Goal: Information Seeking & Learning: Learn about a topic

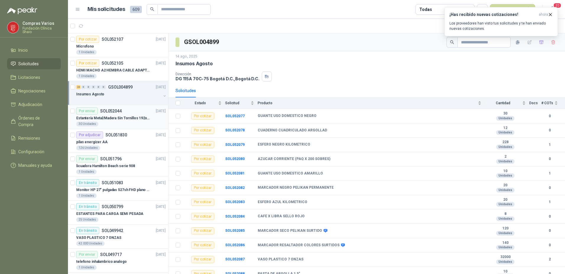
click at [119, 120] on p "Estantería Metal/Madera Sin Tornillos 192x100x50 cm 5 Niveles Gris" at bounding box center [113, 118] width 74 height 6
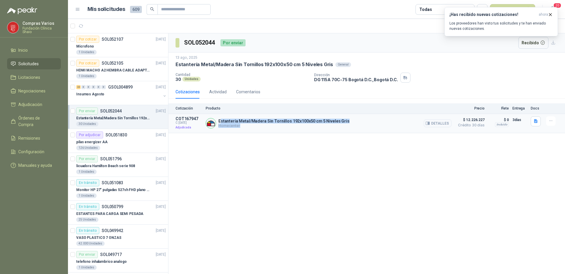
drag, startPoint x: 220, startPoint y: 123, endPoint x: 316, endPoint y: 130, distance: 95.6
click at [316, 130] on div "Estantería Metal/Madera Sin Tornillos 192x100x50 cm 5 Niveles Gris Homecenter D…" at bounding box center [329, 123] width 246 height 14
click at [215, 119] on div "Estantería Metal/Madera Sin Tornillos 192x100x50 cm 5 Niveles Gris Homecenter D…" at bounding box center [329, 123] width 246 height 14
drag, startPoint x: 217, startPoint y: 120, endPoint x: 345, endPoint y: 122, distance: 127.3
click at [345, 122] on div "Estantería Metal/Madera Sin Tornillos 192x100x50 cm 5 Niveles Gris Homecenter D…" at bounding box center [329, 123] width 246 height 14
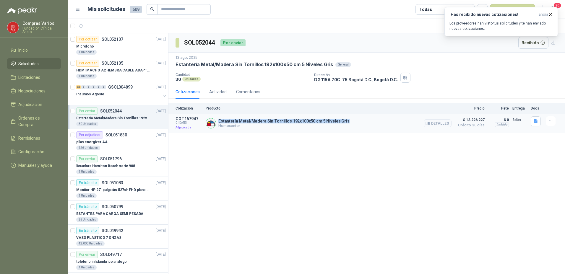
copy p "Estantería Metal/Madera Sin Tornillos 192x100x50 cm 5 Niveles Gris"
click at [433, 125] on button "Detalles" at bounding box center [437, 123] width 28 height 8
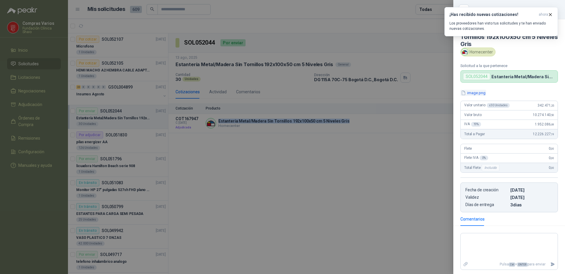
click at [470, 92] on button "image.png" at bounding box center [473, 93] width 26 height 6
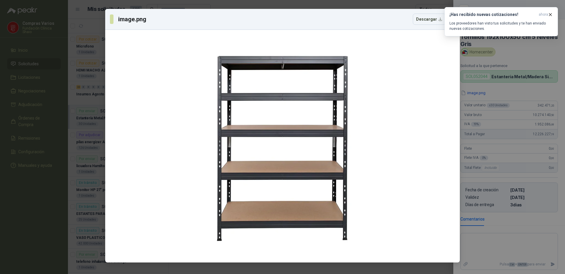
click at [377, 19] on div "image.png Descargar" at bounding box center [277, 19] width 335 height 11
click at [550, 14] on icon "button" at bounding box center [549, 14] width 5 height 5
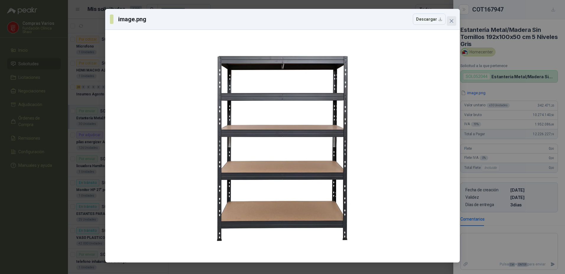
click at [452, 19] on icon "close" at bounding box center [451, 21] width 5 height 5
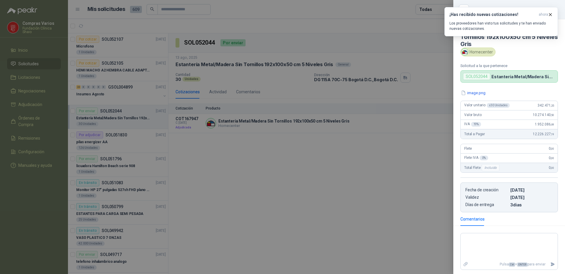
click at [123, 211] on div at bounding box center [282, 137] width 565 height 274
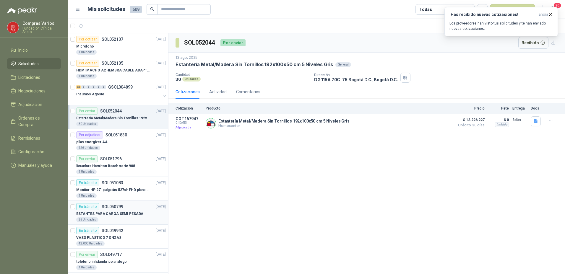
click at [123, 211] on p "ESTANTES PARA CARGA SEMI PESADA" at bounding box center [109, 214] width 67 height 6
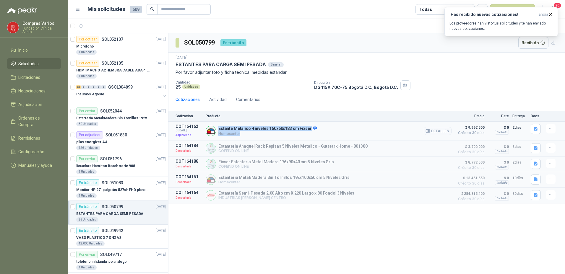
drag, startPoint x: 229, startPoint y: 128, endPoint x: 301, endPoint y: 136, distance: 71.9
click at [301, 136] on div "Estante Metálico 4 niveles 160x60x183 cm Fixser Homecenter Detalles" at bounding box center [329, 131] width 246 height 14
copy div "Estante Metálico 4 niveles 160x60x183 cm Fixser Homecenter"
click at [267, 145] on p "Estanteria Anaquel Rack Repisas 5 Niveles Metalico - Gutstark Home - 801380" at bounding box center [292, 146] width 149 height 5
drag, startPoint x: 218, startPoint y: 126, endPoint x: 302, endPoint y: 132, distance: 84.9
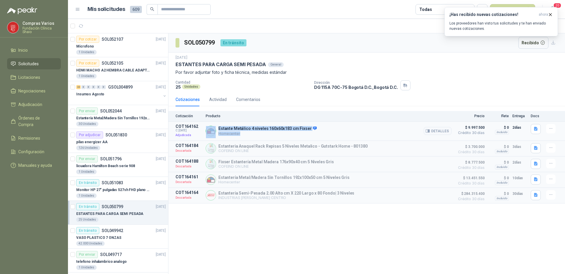
click at [302, 132] on div "Estante Metálico 4 niveles 160x60x183 cm Fixser Homecenter Detalles" at bounding box center [329, 131] width 246 height 14
copy div "Estante Metálico 4 niveles 160x60x183 cm Fixser Homecenter"
click at [547, 130] on button "button" at bounding box center [550, 128] width 9 height 9
click at [438, 129] on button "Detalles" at bounding box center [437, 131] width 28 height 8
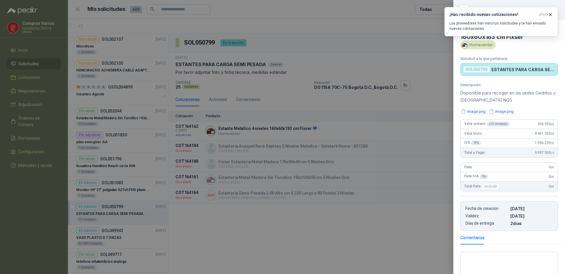
click at [284, 98] on div at bounding box center [282, 137] width 565 height 274
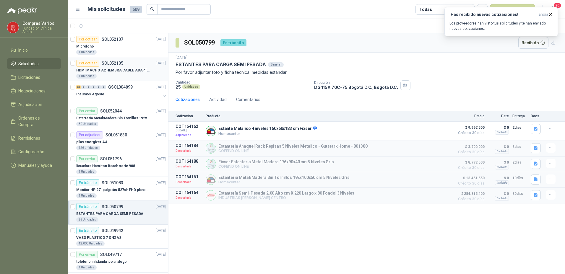
click at [115, 73] on p "HDMI MACHO A2 HEMBRA CABLE ADAPTADOR CONVERTIDOR FOR MONIT" at bounding box center [113, 71] width 74 height 6
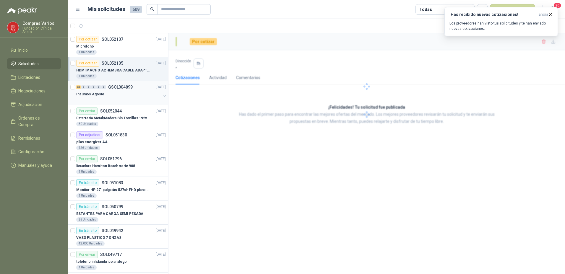
click at [118, 89] on div "23 0 0 0 0 0 GSOL004899 [DATE]" at bounding box center [121, 87] width 91 height 7
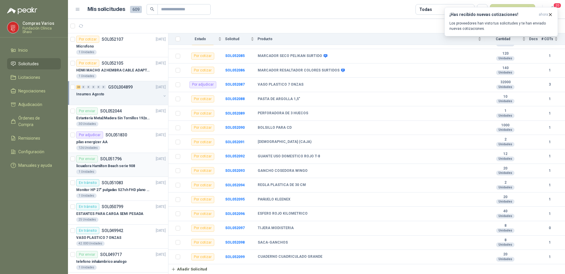
click at [131, 168] on p "licuadora Hamilton Beach serie 908" at bounding box center [105, 166] width 59 height 6
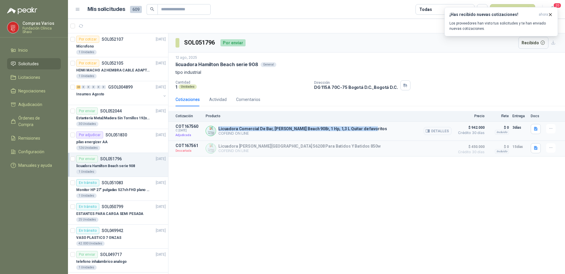
drag, startPoint x: 217, startPoint y: 128, endPoint x: 364, endPoint y: 130, distance: 147.4
click at [364, 130] on div "Licuadora Comercial De Bar, [PERSON_NAME] Beach 908r, 1 Hp, 1,3 L Quitar de fav…" at bounding box center [329, 131] width 246 height 14
copy p "Licuadora Comercial De Bar, [PERSON_NAME] Beach 908r, 1 Hp, 1,3 L Quitar de fav…"
click at [440, 129] on button "Detalles" at bounding box center [437, 131] width 28 height 8
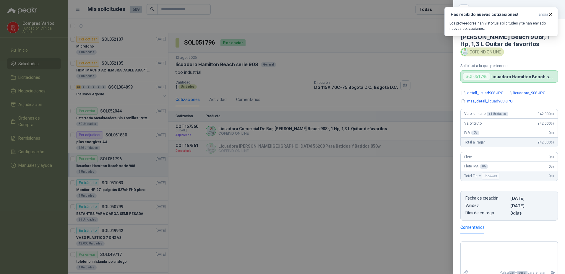
click at [236, 225] on div at bounding box center [282, 137] width 565 height 274
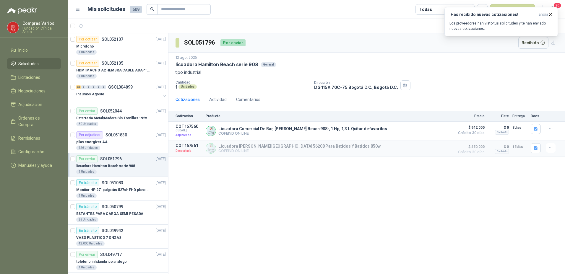
click at [232, 237] on div "SOL051796 Por enviar Recibido [DATE] licuadora [PERSON_NAME][GEOGRAPHIC_DATA] s…" at bounding box center [366, 153] width 396 height 241
